Goal: Transaction & Acquisition: Register for event/course

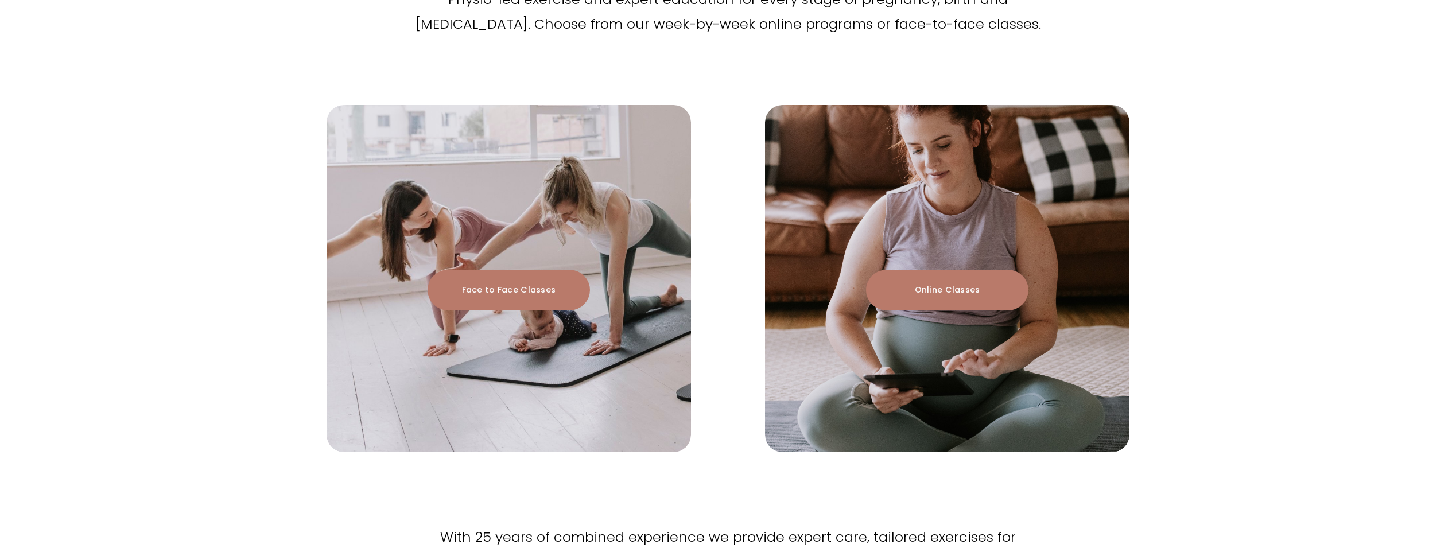
scroll to position [1549, 0]
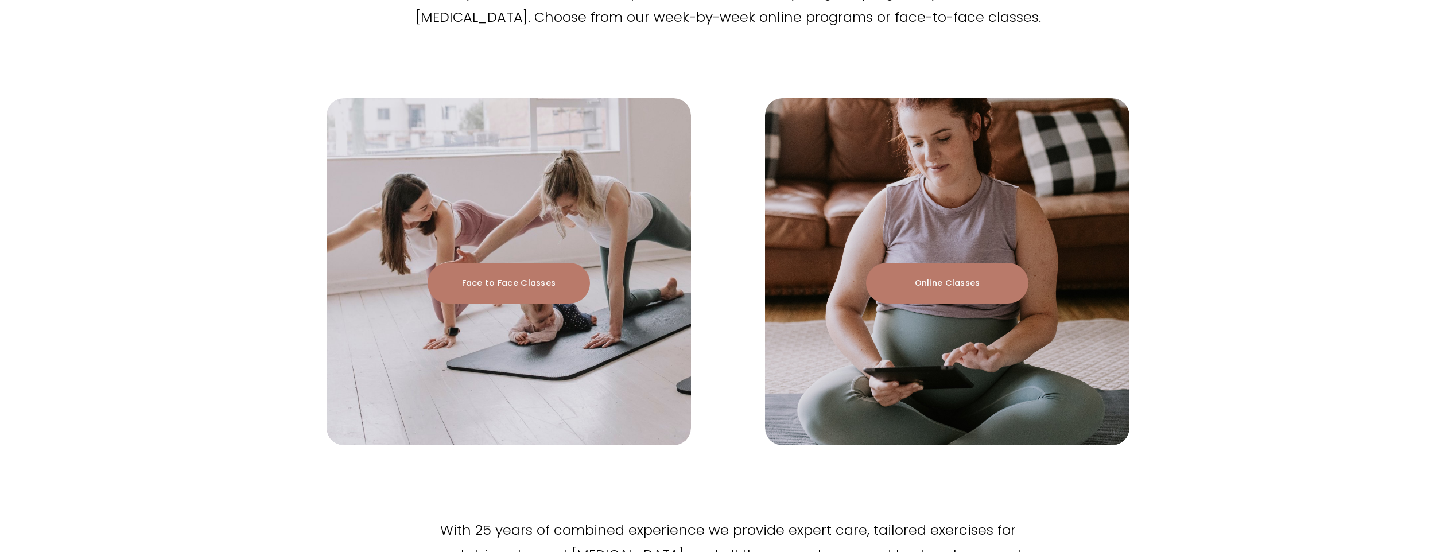
click at [534, 263] on link "Face to Face Classes" at bounding box center [508, 283] width 162 height 41
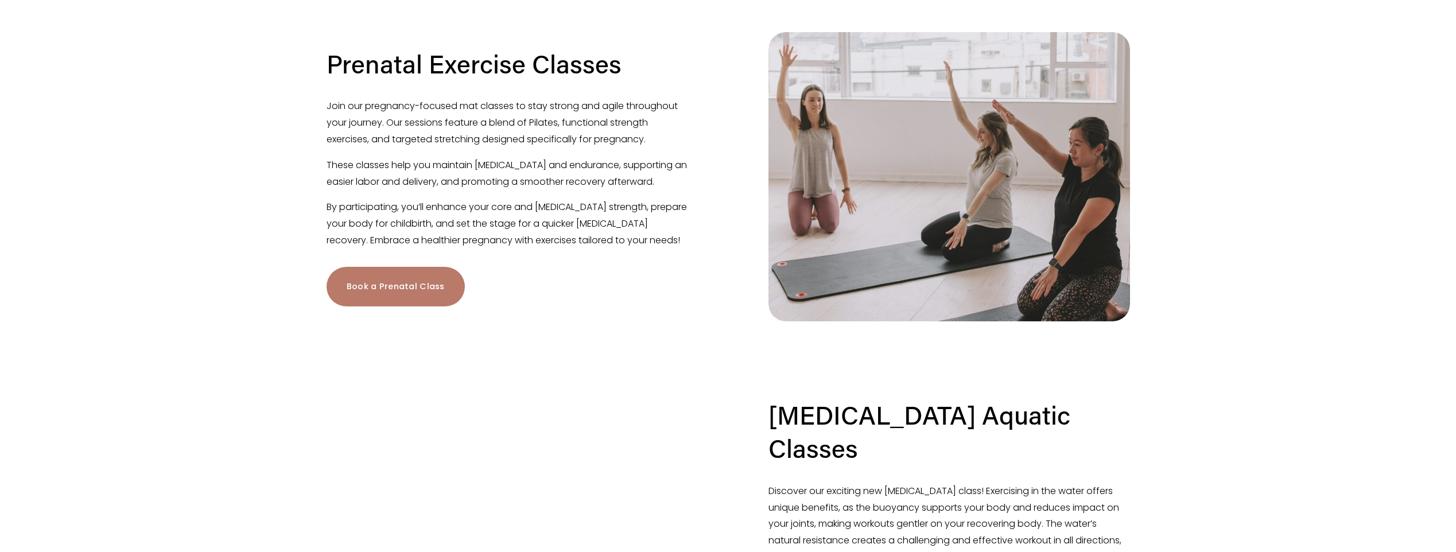
scroll to position [861, 0]
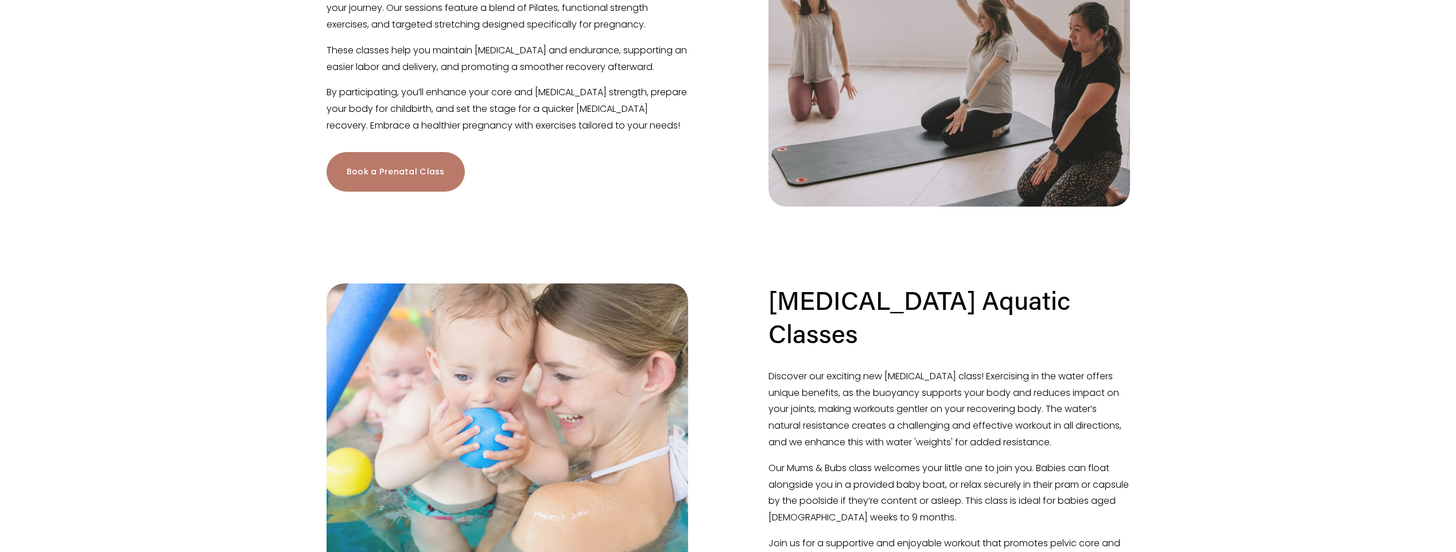
click at [427, 189] on link "Book a Prenatal Class" at bounding box center [395, 172] width 138 height 40
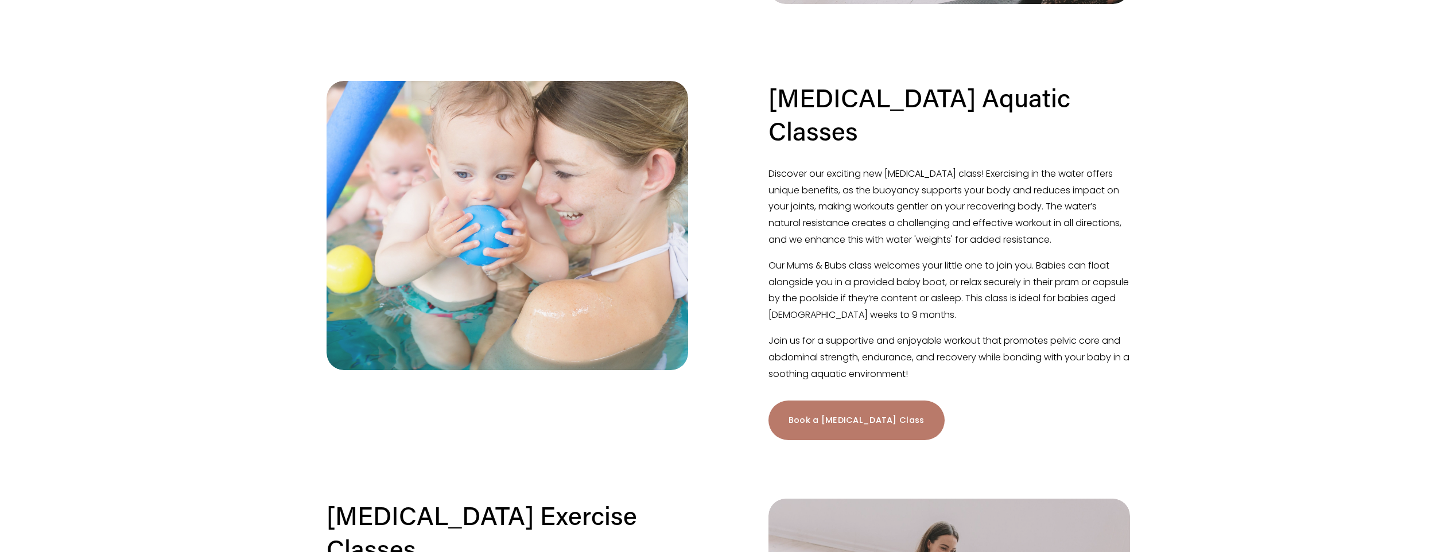
scroll to position [1143, 0]
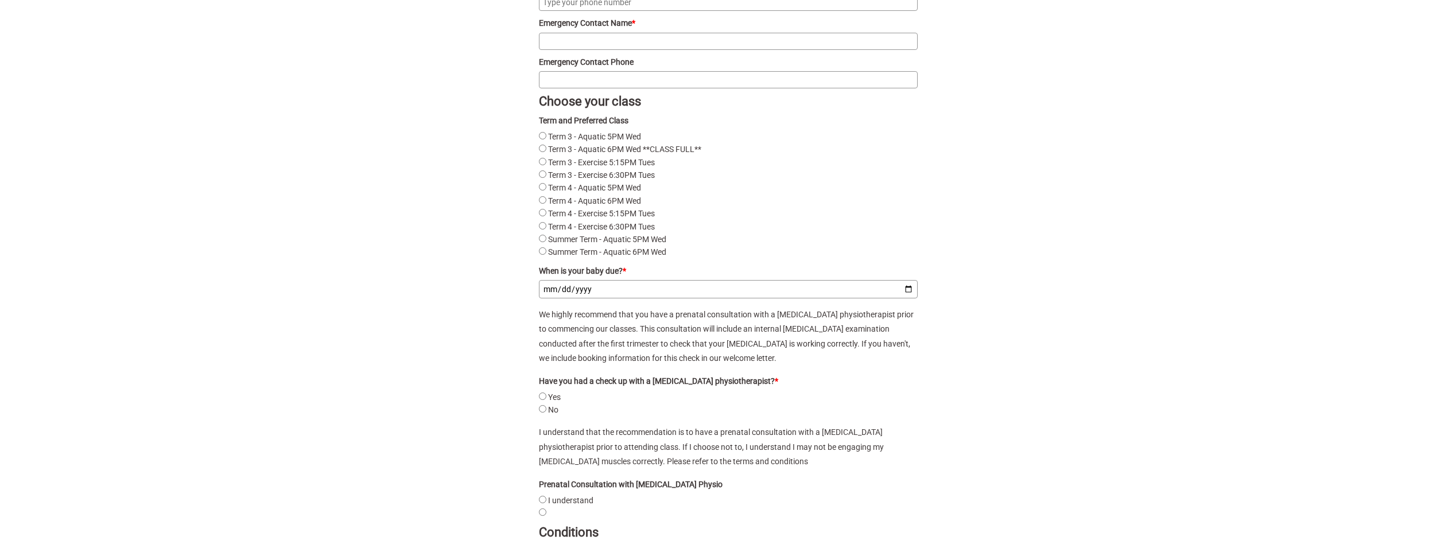
scroll to position [1651, 0]
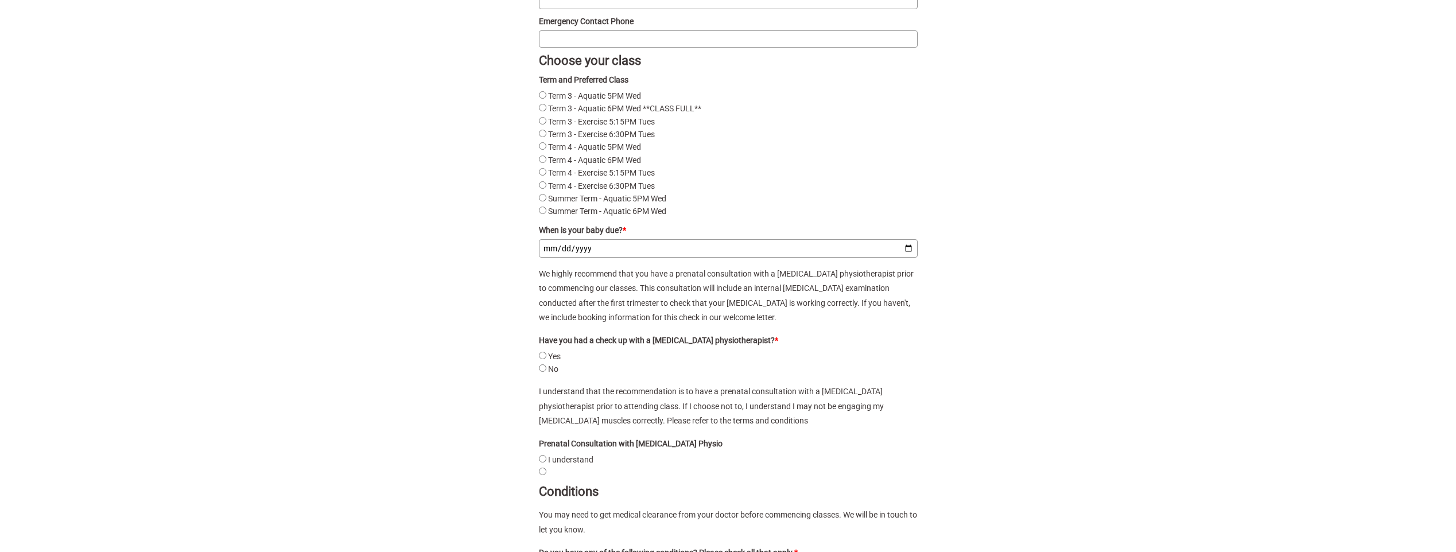
click at [541, 176] on Tues"] "Term 4 - Exercise 5:15PM Tues" at bounding box center [542, 171] width 7 height 7
radio Tues"] "true"
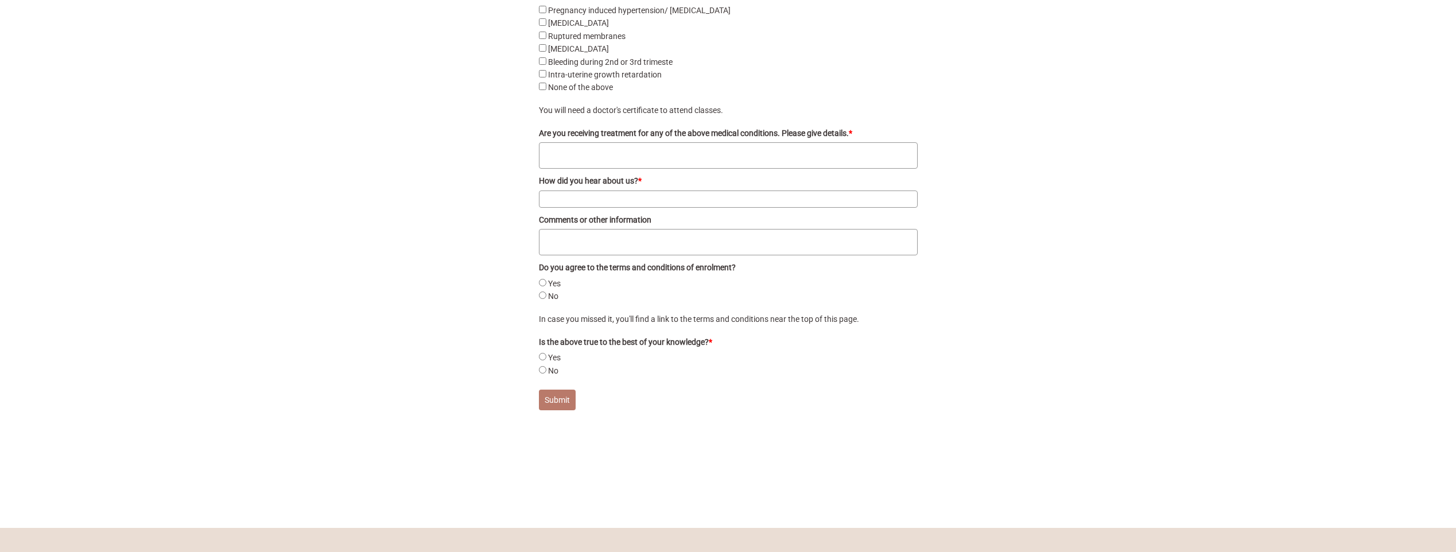
scroll to position [2427, 0]
